Goal: Check status

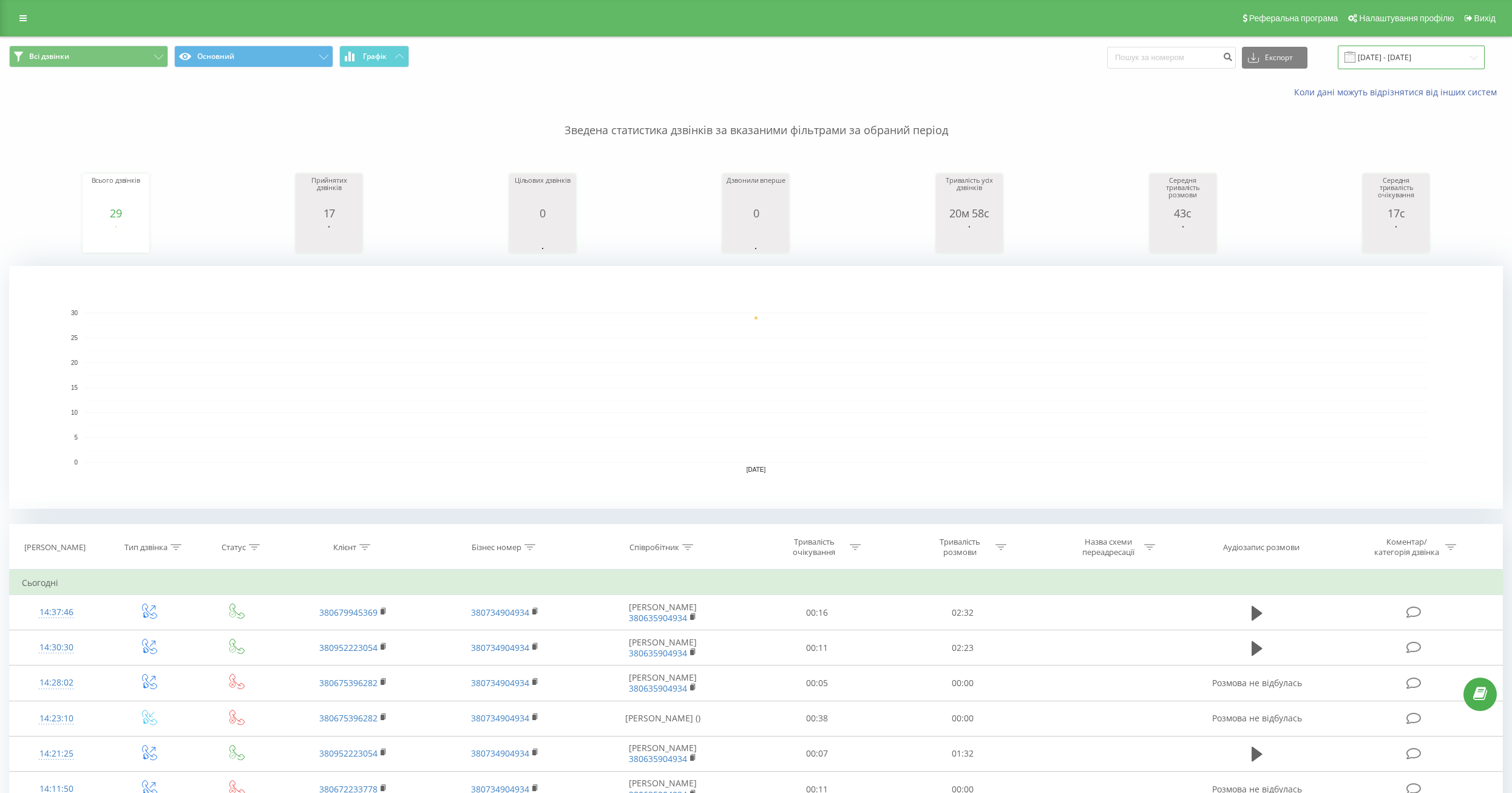
click at [1405, 55] on input "[DATE] - [DATE]" at bounding box center [1411, 57] width 147 height 24
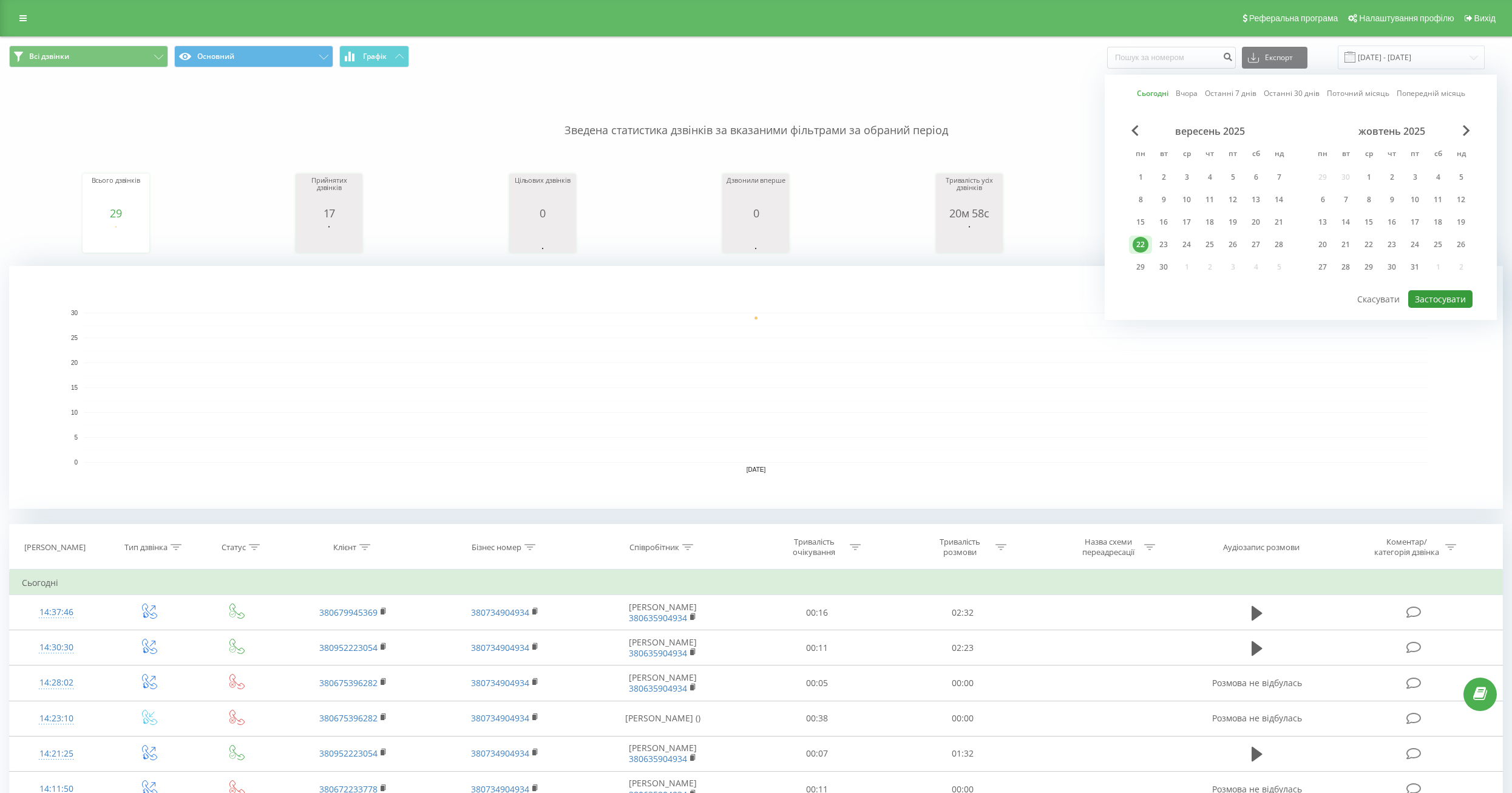
click at [1443, 297] on button "Застосувати" at bounding box center [1440, 299] width 64 height 17
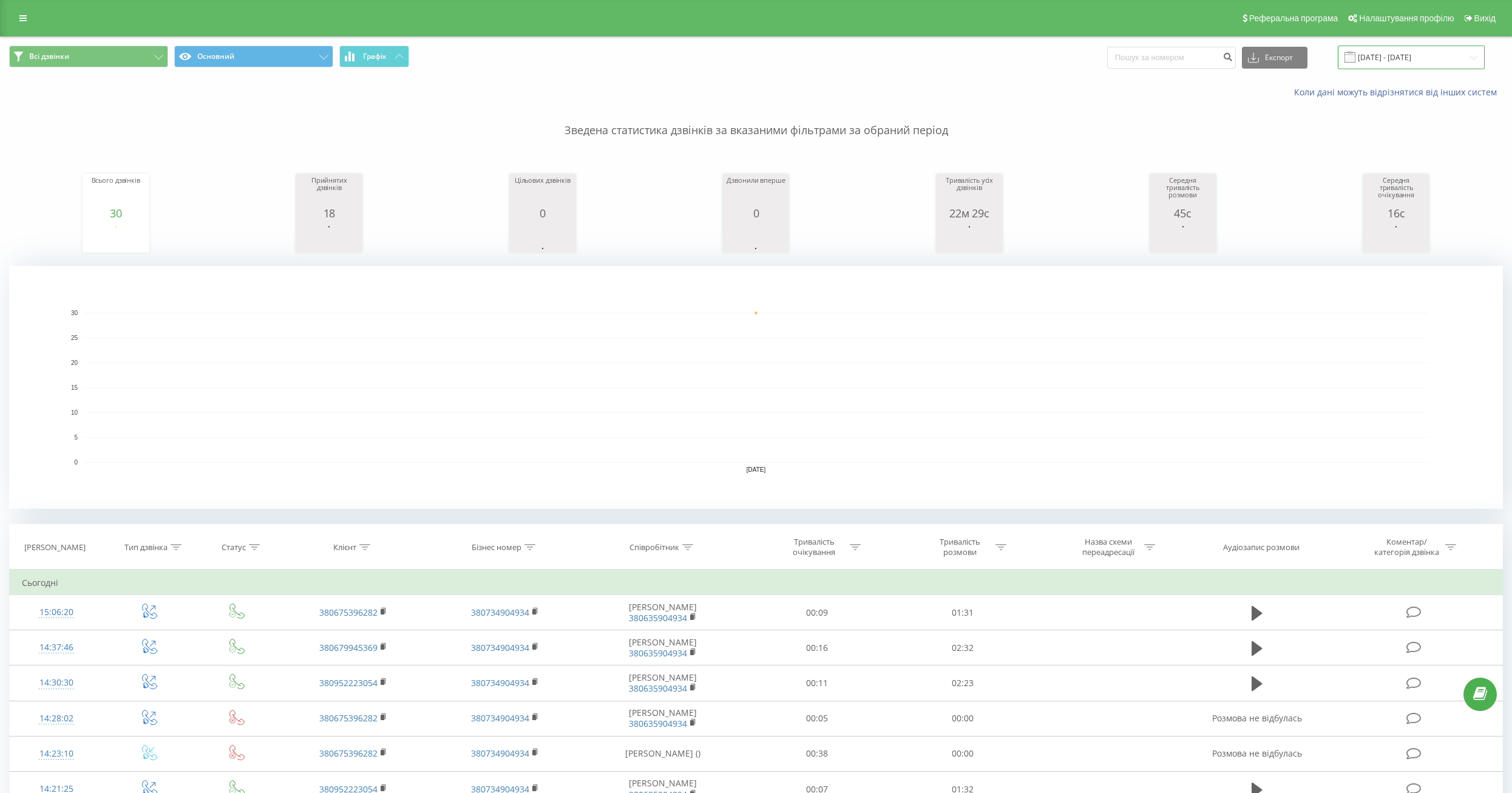
click at [1404, 53] on input "[DATE] - [DATE]" at bounding box center [1411, 57] width 147 height 24
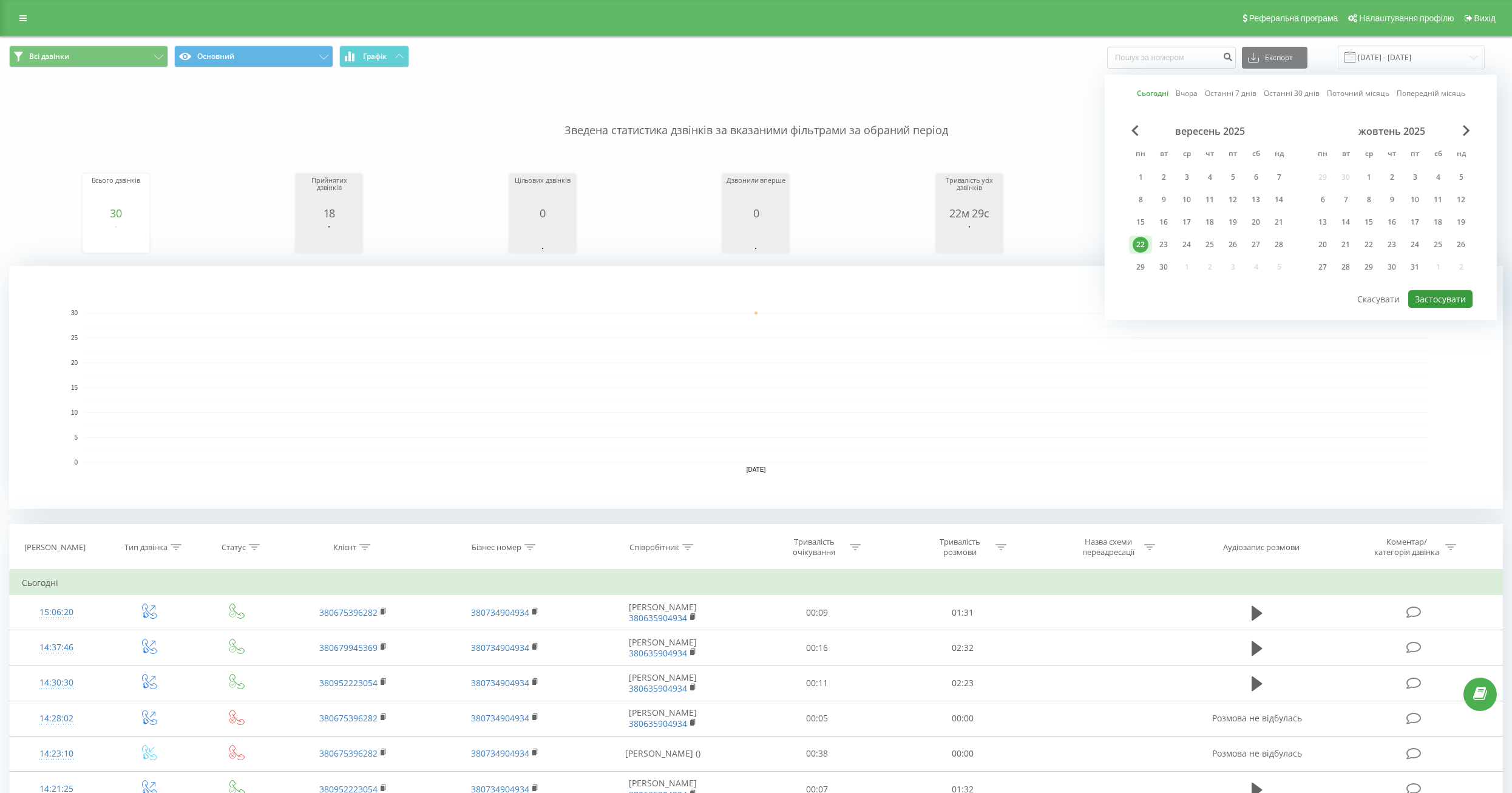
click at [1437, 296] on button "Застосувати" at bounding box center [1440, 299] width 64 height 17
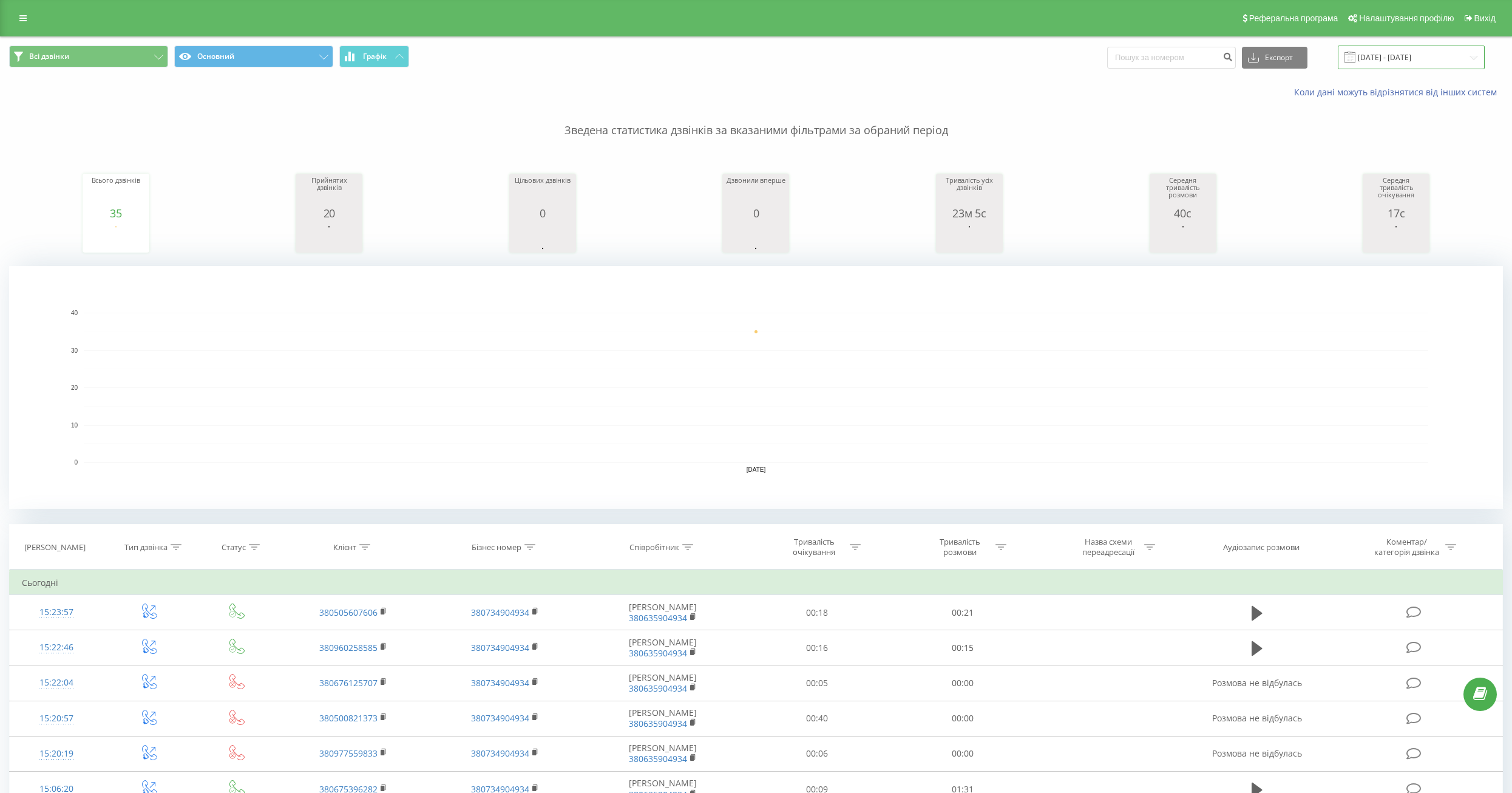
click at [1439, 58] on input "[DATE] - [DATE]" at bounding box center [1411, 57] width 147 height 24
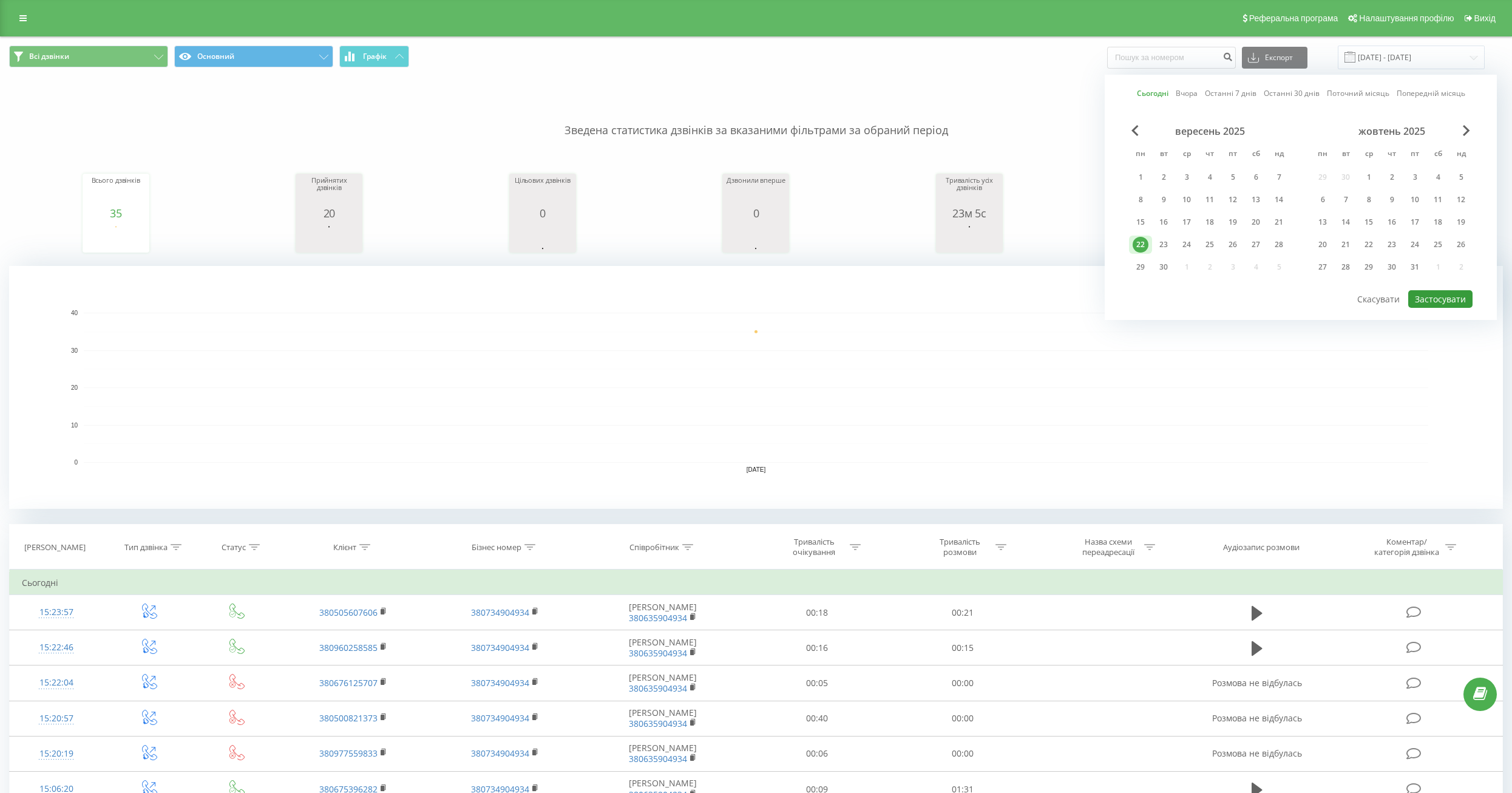
click at [1439, 301] on button "Застосувати" at bounding box center [1440, 299] width 64 height 17
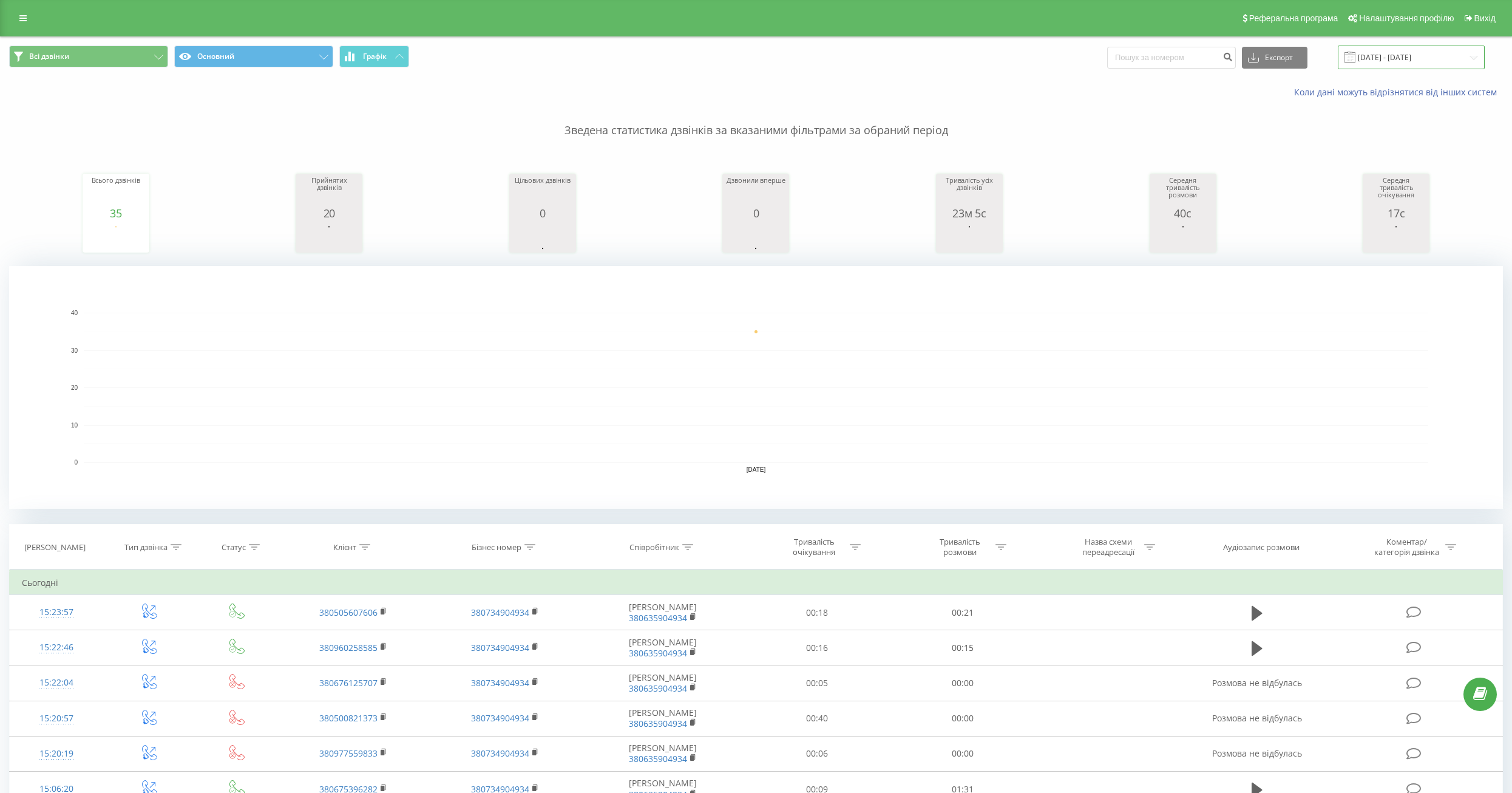
click at [1413, 57] on input "[DATE] - [DATE]" at bounding box center [1411, 57] width 147 height 24
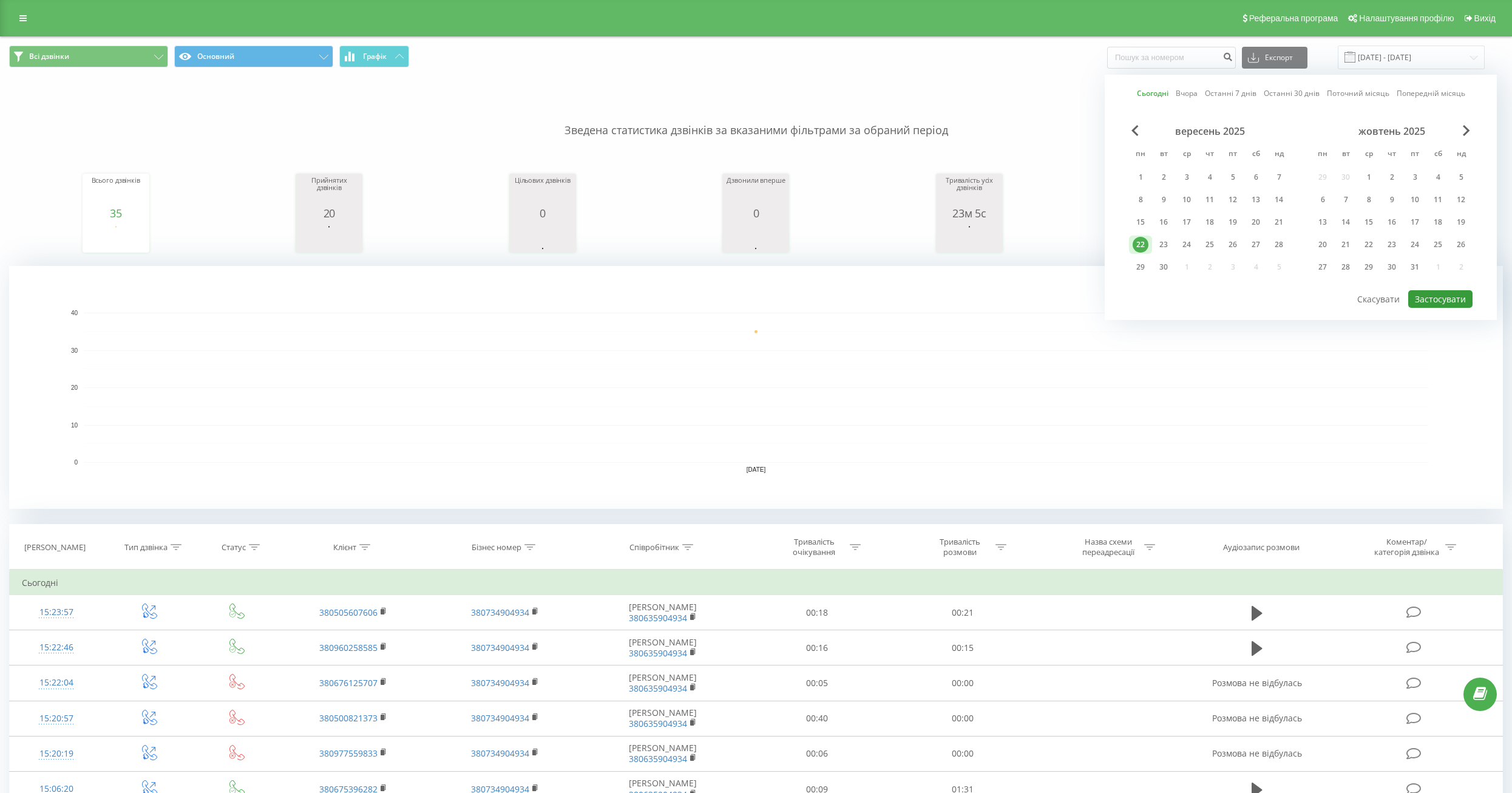
click at [1434, 296] on button "Застосувати" at bounding box center [1440, 299] width 64 height 17
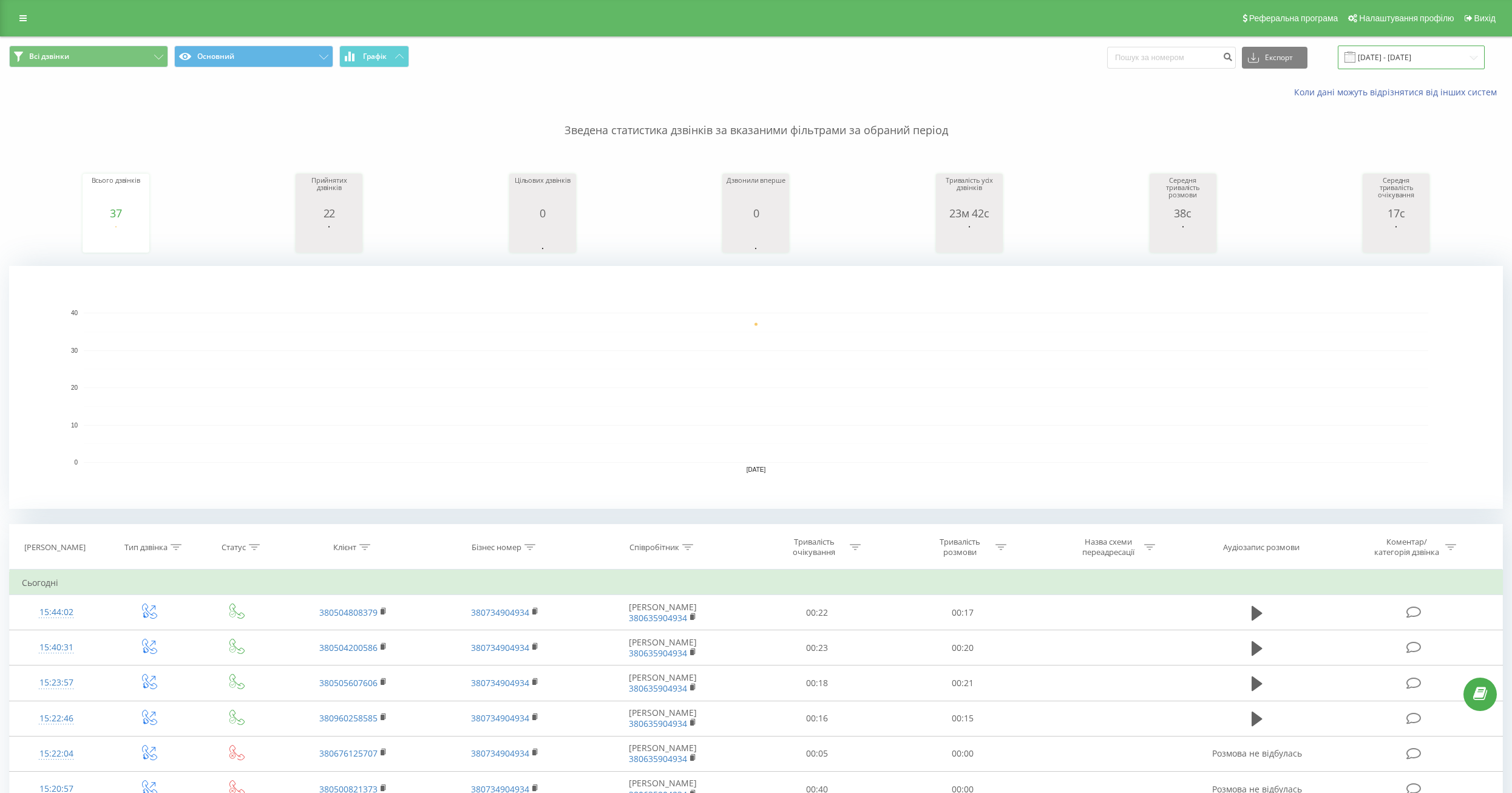
click at [1451, 61] on input "[DATE] - [DATE]" at bounding box center [1411, 57] width 147 height 24
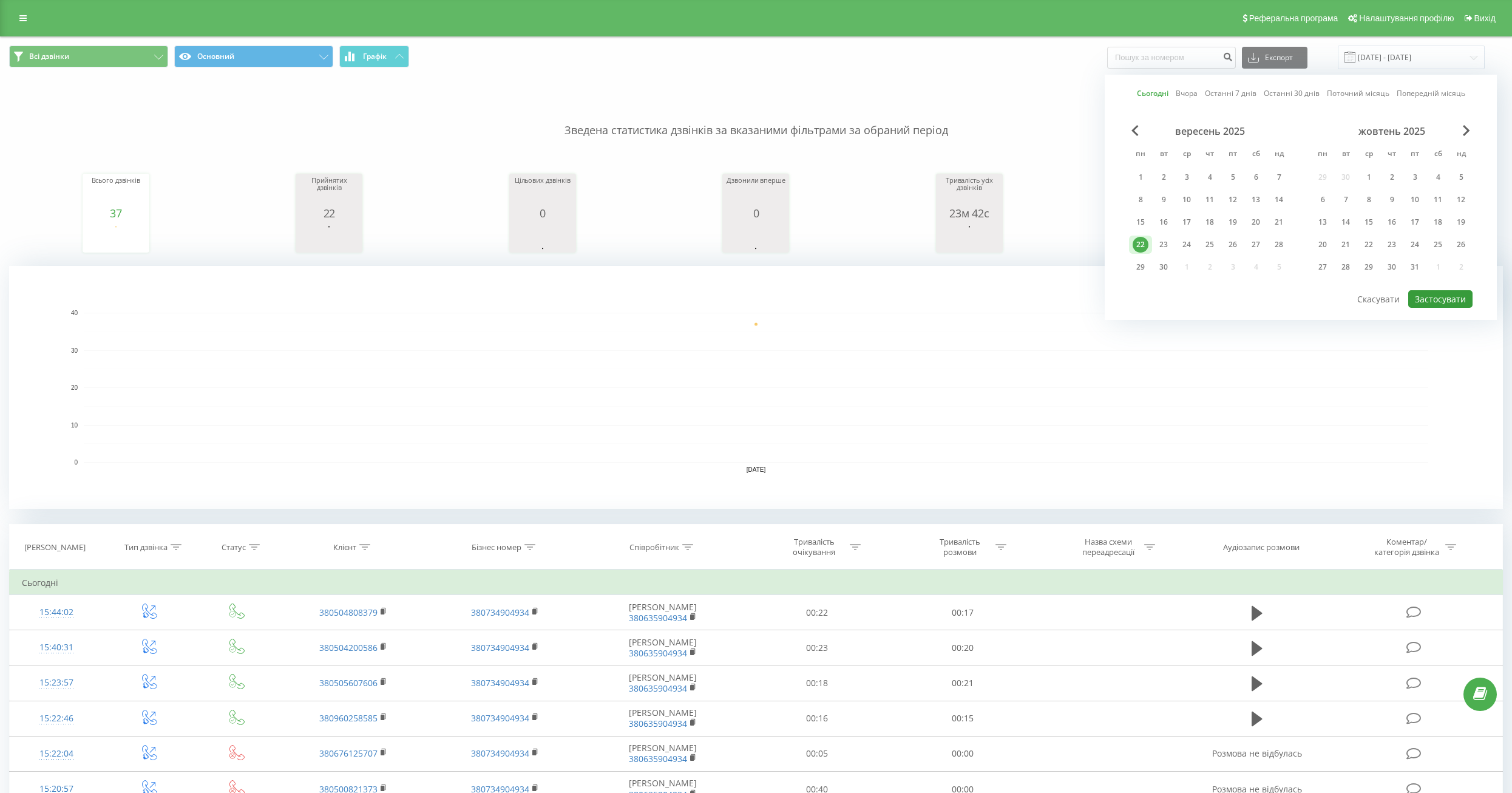
click at [1433, 292] on button "Застосувати" at bounding box center [1440, 299] width 64 height 17
